Goal: Task Accomplishment & Management: Manage account settings

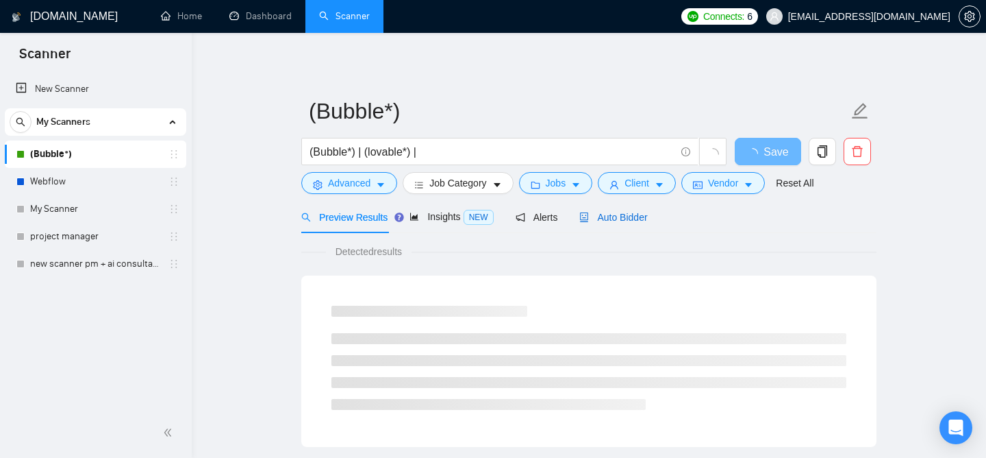
click at [610, 214] on span "Auto Bidder" at bounding box center [613, 217] width 68 height 11
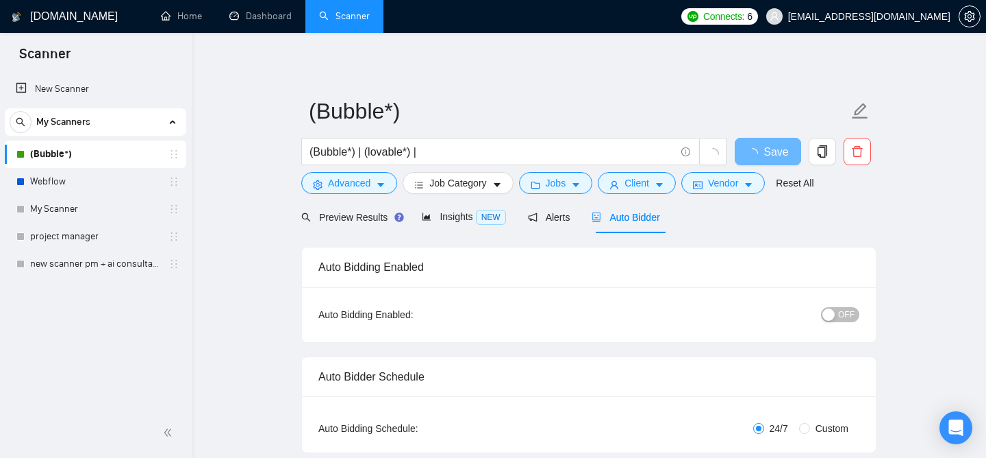
checkbox input "true"
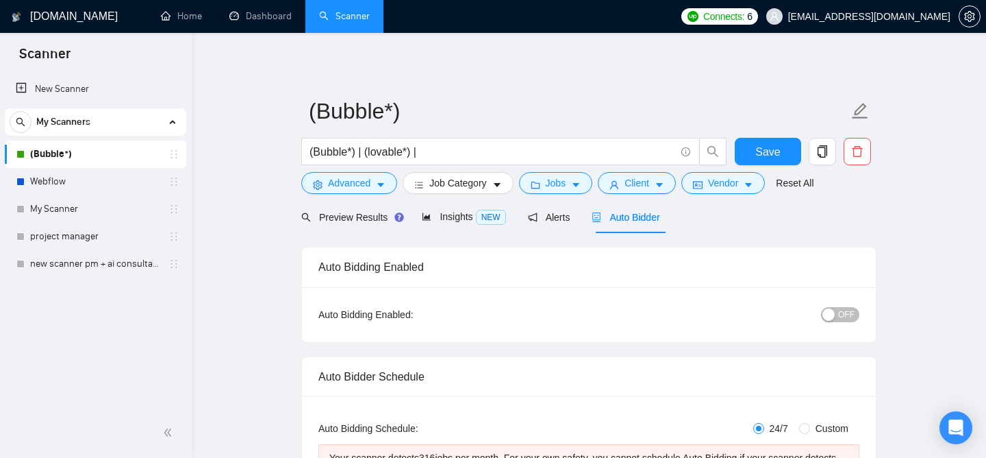
click at [845, 319] on span "OFF" at bounding box center [846, 314] width 16 height 15
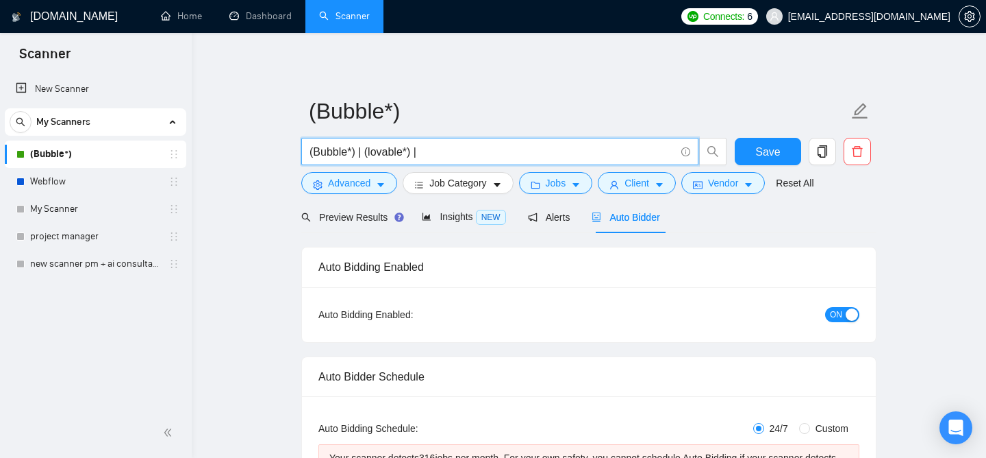
click at [430, 151] on input "(Bubble*) | (lovable*) |" at bounding box center [493, 151] width 366 height 17
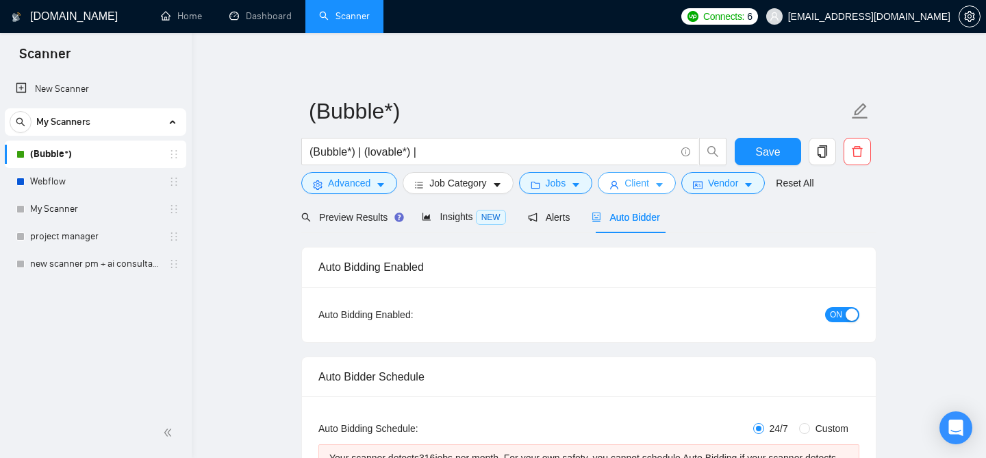
click at [618, 181] on icon "user" at bounding box center [614, 185] width 8 height 8
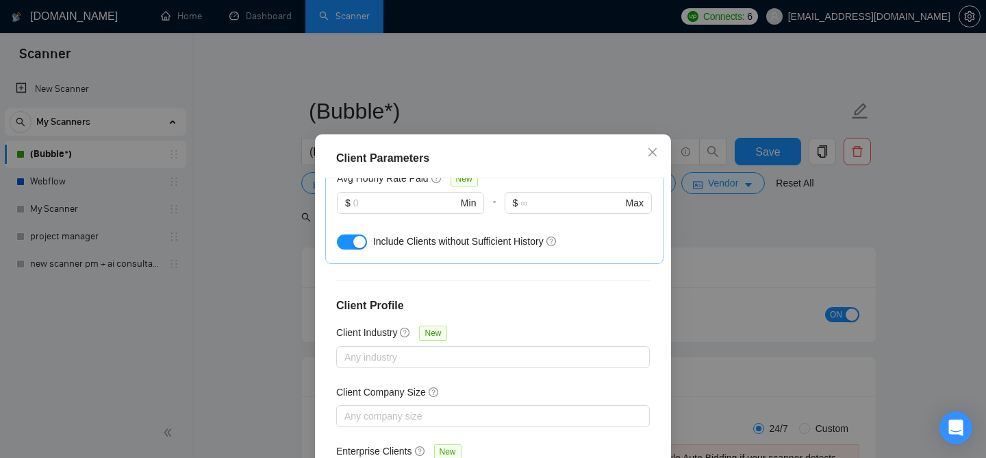
scroll to position [532, 0]
click at [650, 158] on span "Close" at bounding box center [652, 152] width 37 height 37
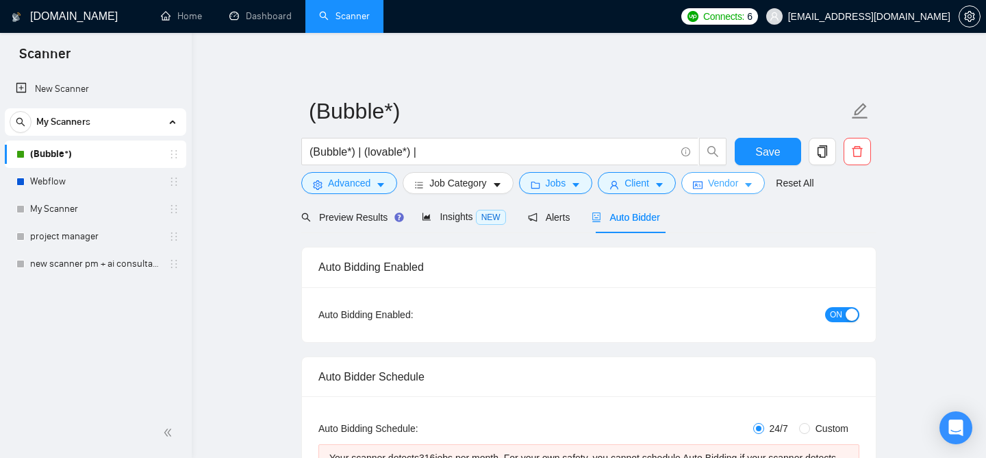
click at [716, 188] on span "Vendor" at bounding box center [723, 182] width 30 height 15
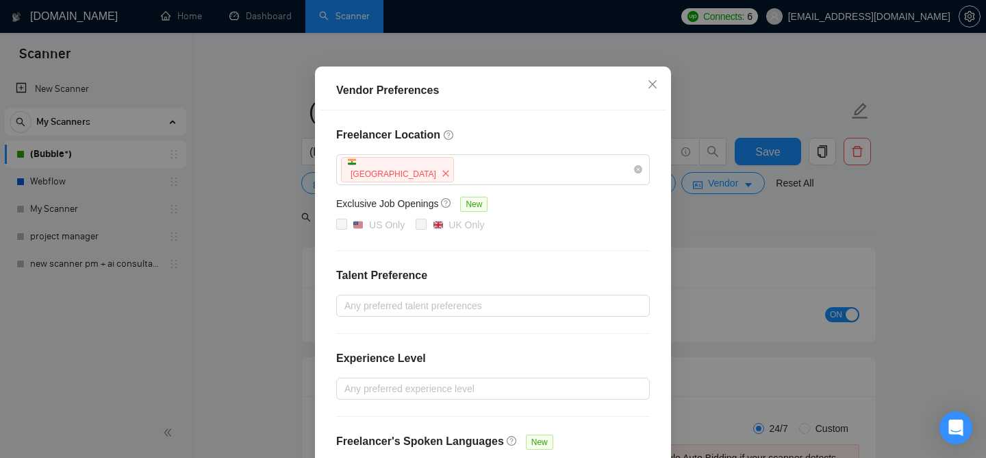
scroll to position [86, 0]
click at [651, 84] on icon "close" at bounding box center [653, 83] width 8 height 8
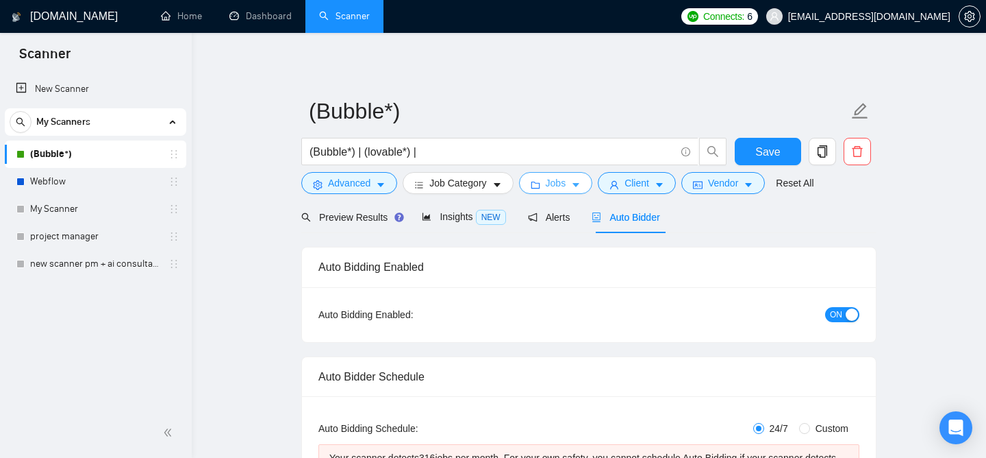
click at [564, 188] on span "Jobs" at bounding box center [556, 182] width 21 height 15
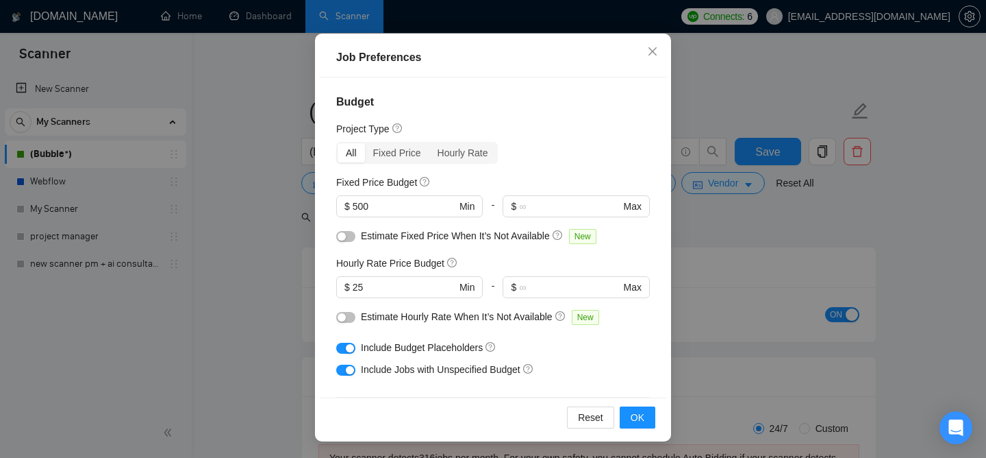
scroll to position [100, 0]
click at [379, 208] on input "500" at bounding box center [404, 206] width 103 height 15
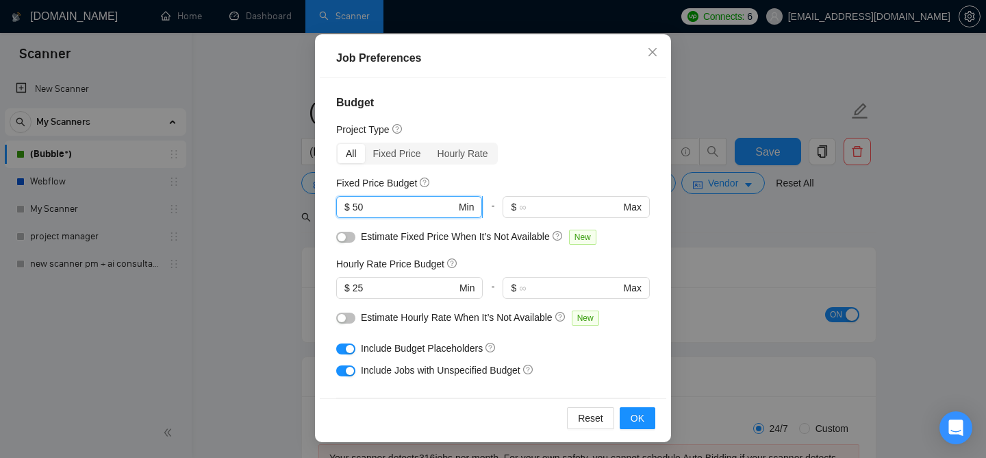
type input "5"
type input "6"
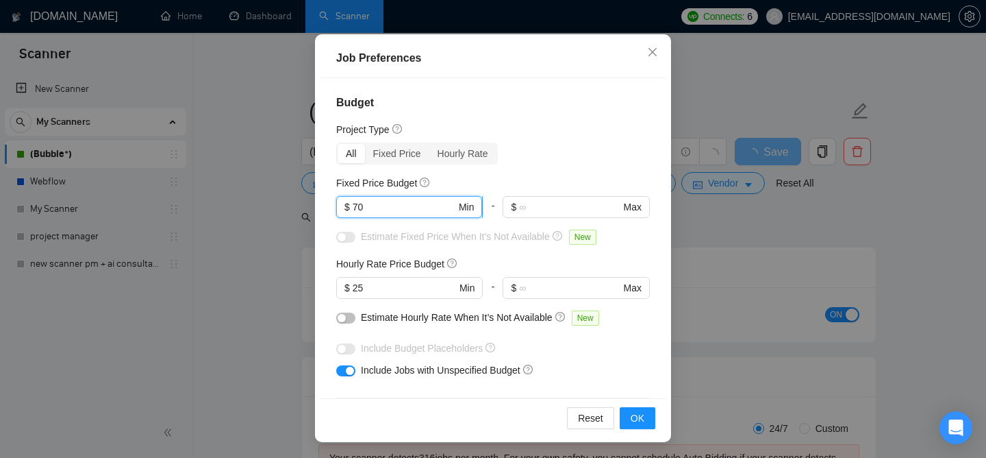
type input "700"
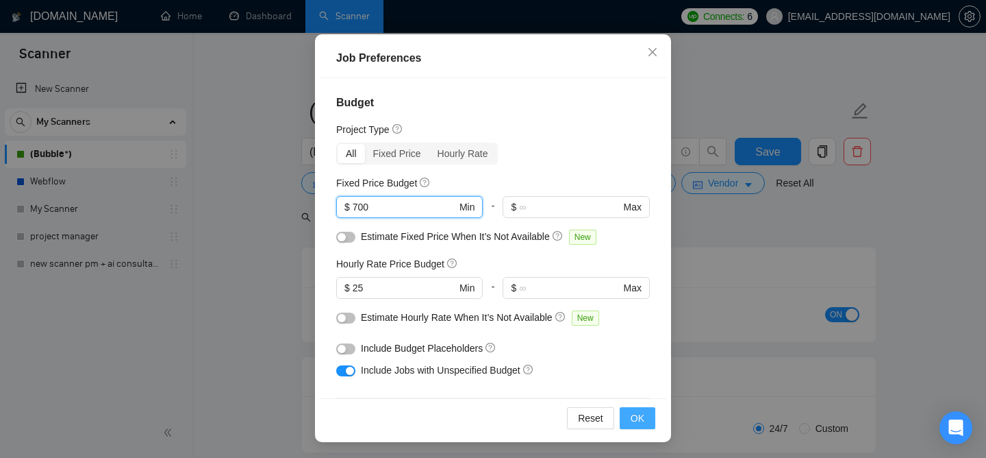
type input "700"
click at [629, 416] on button "OK" at bounding box center [638, 418] width 36 height 22
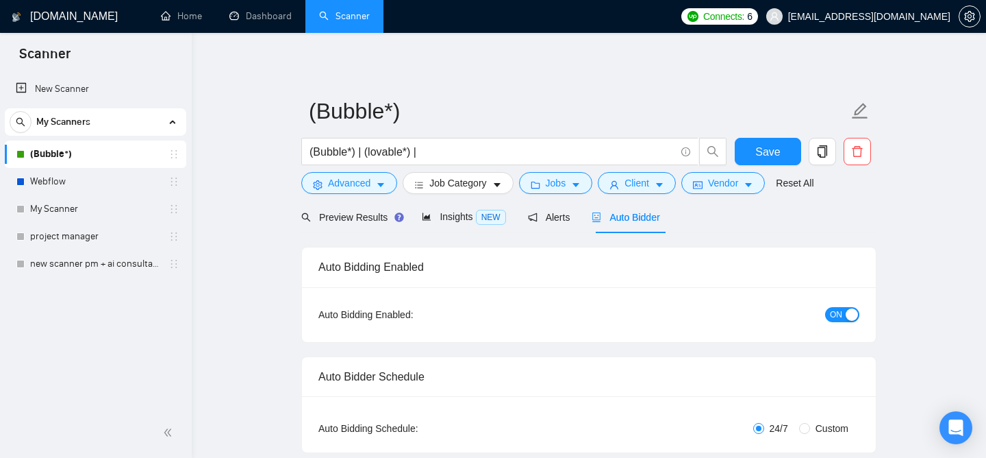
scroll to position [49, 0]
click at [780, 150] on button "Save" at bounding box center [768, 151] width 66 height 27
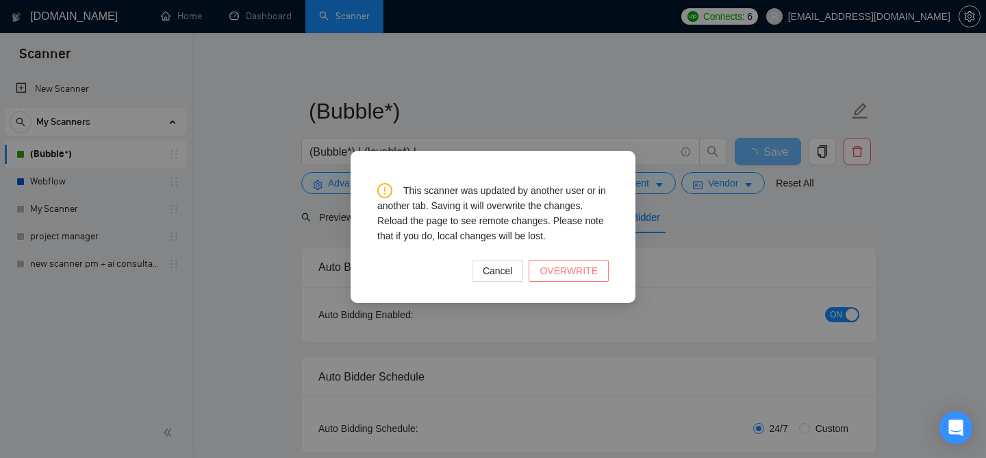
click at [558, 267] on span "OVERWRITE" at bounding box center [569, 270] width 58 height 15
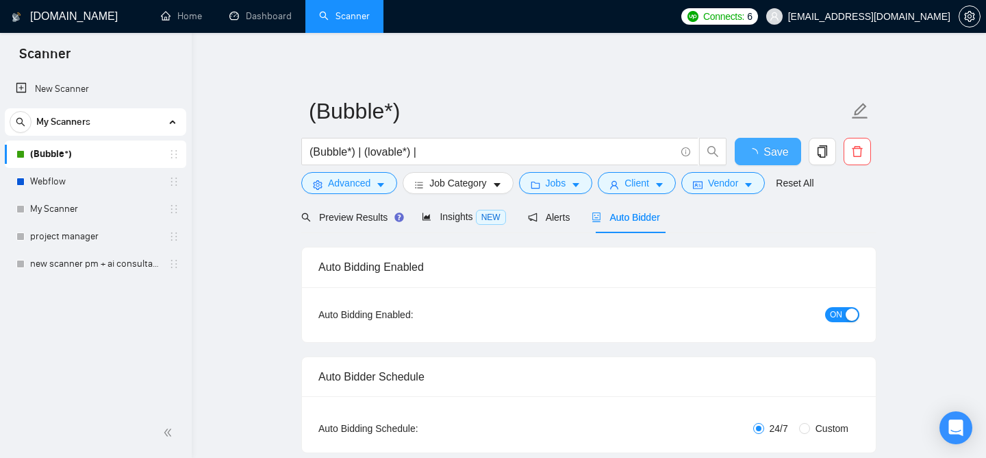
checkbox input "true"
